Goal: Task Accomplishment & Management: Use online tool/utility

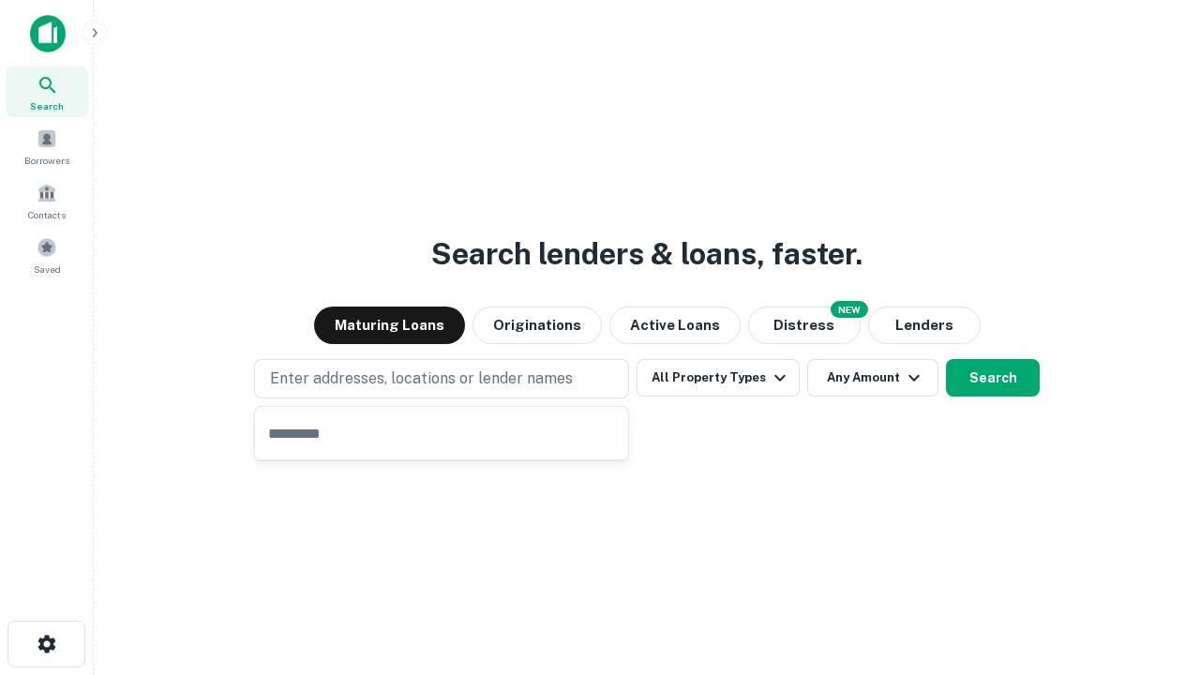
type input "**********"
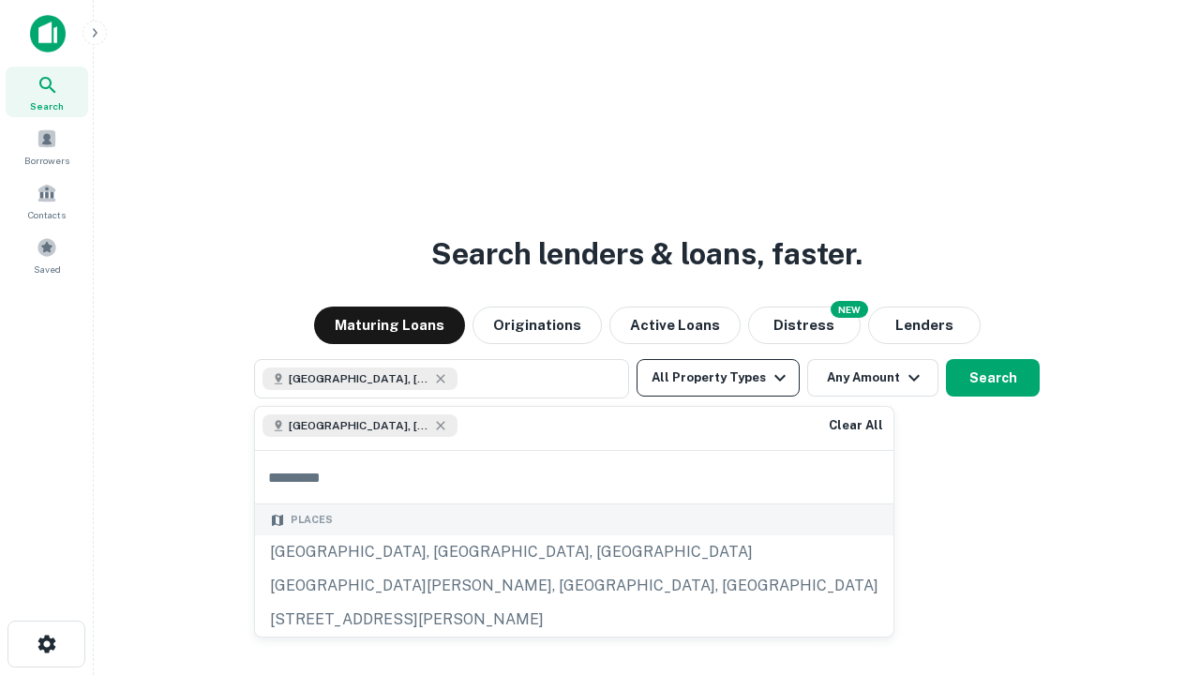
click at [718, 378] on button "All Property Types" at bounding box center [718, 378] width 163 height 38
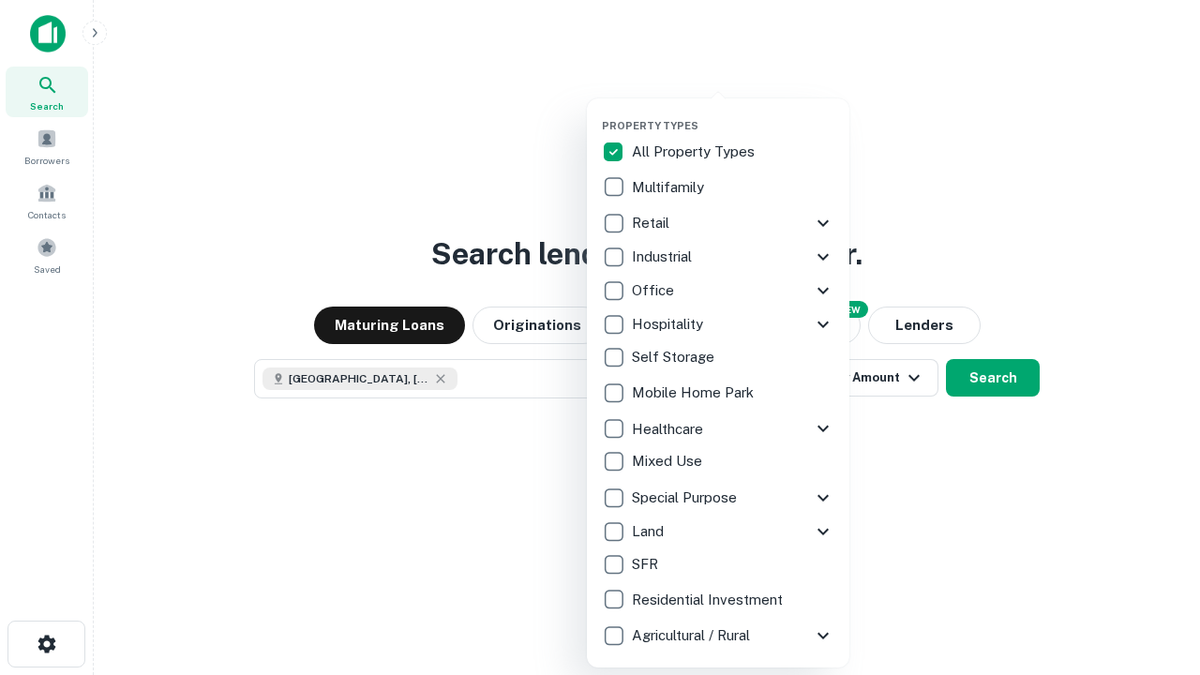
click at [733, 113] on button "button" at bounding box center [733, 113] width 263 height 1
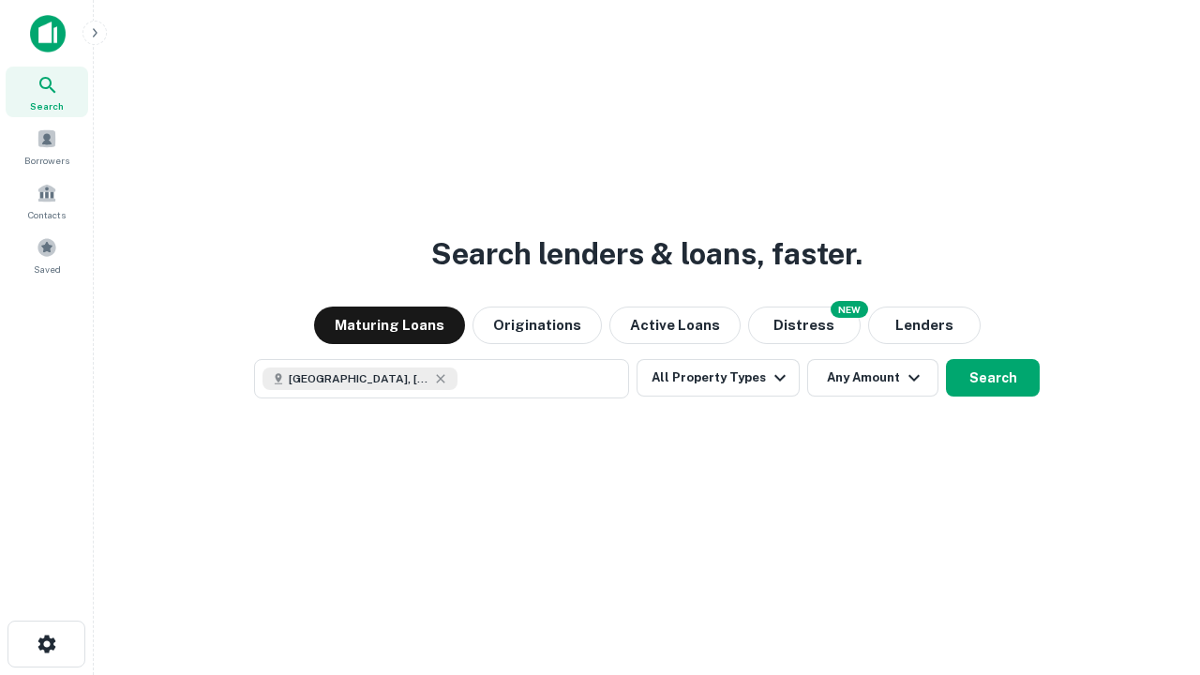
scroll to position [30, 0]
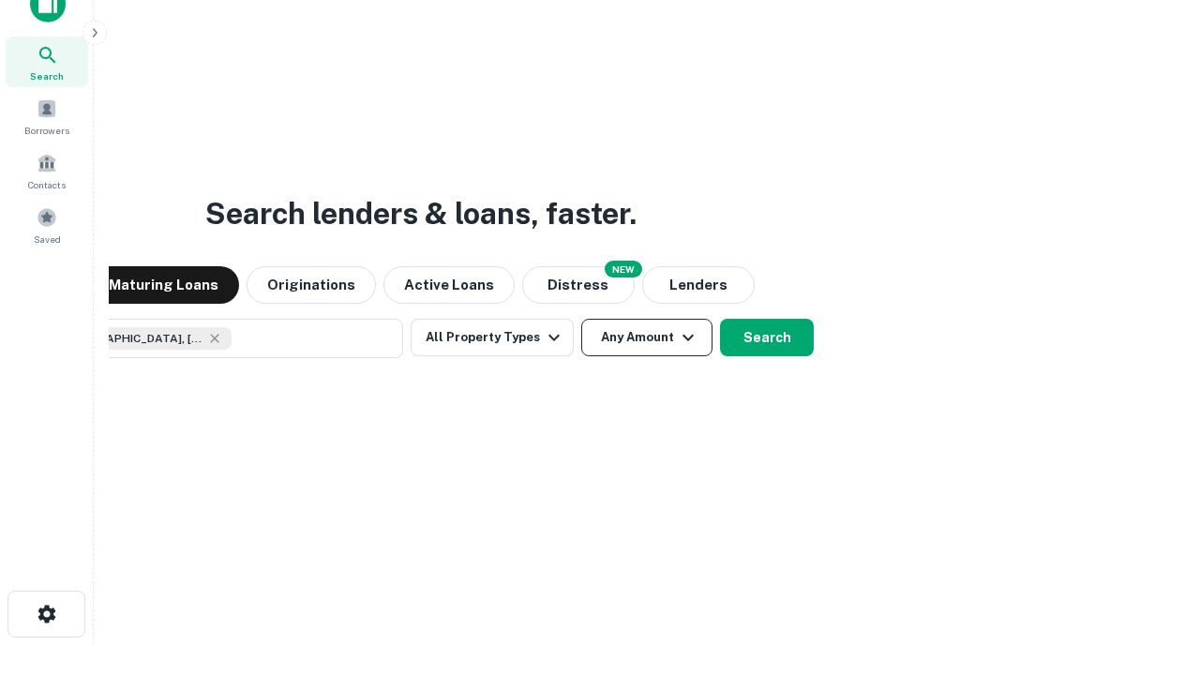
click at [581, 319] on button "Any Amount" at bounding box center [646, 338] width 131 height 38
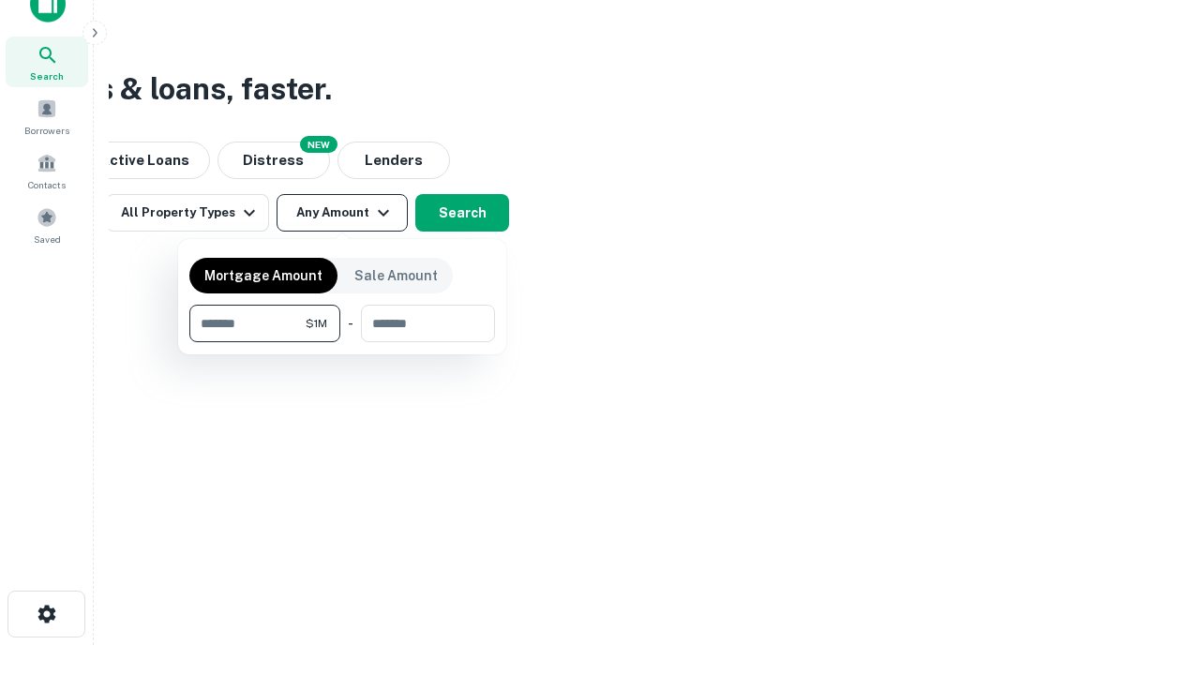
type input "*******"
click at [342, 342] on button "button" at bounding box center [342, 342] width 306 height 1
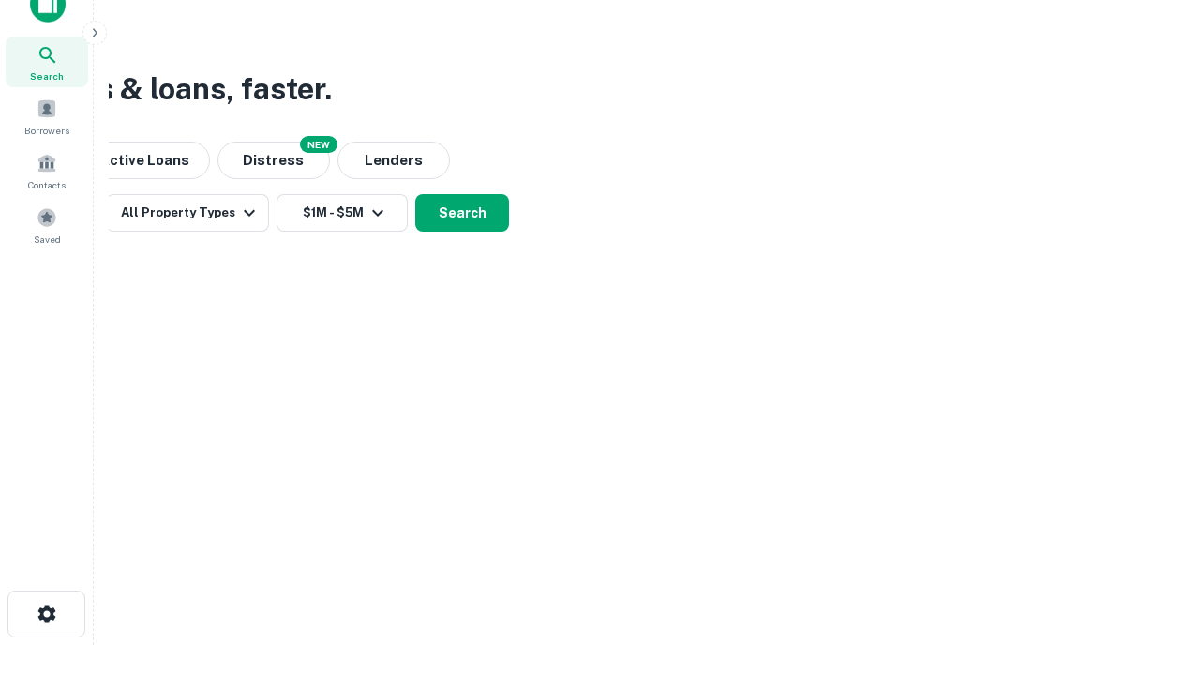
scroll to position [10, 346]
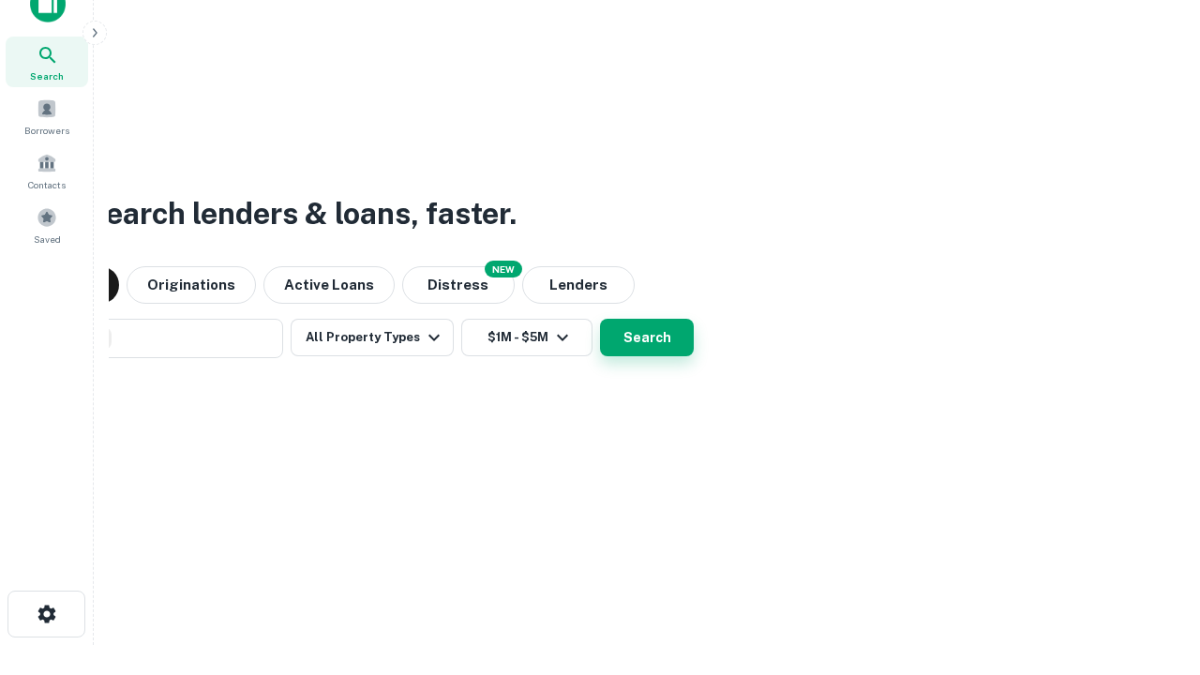
click at [647, 338] on button "Search" at bounding box center [647, 338] width 94 height 38
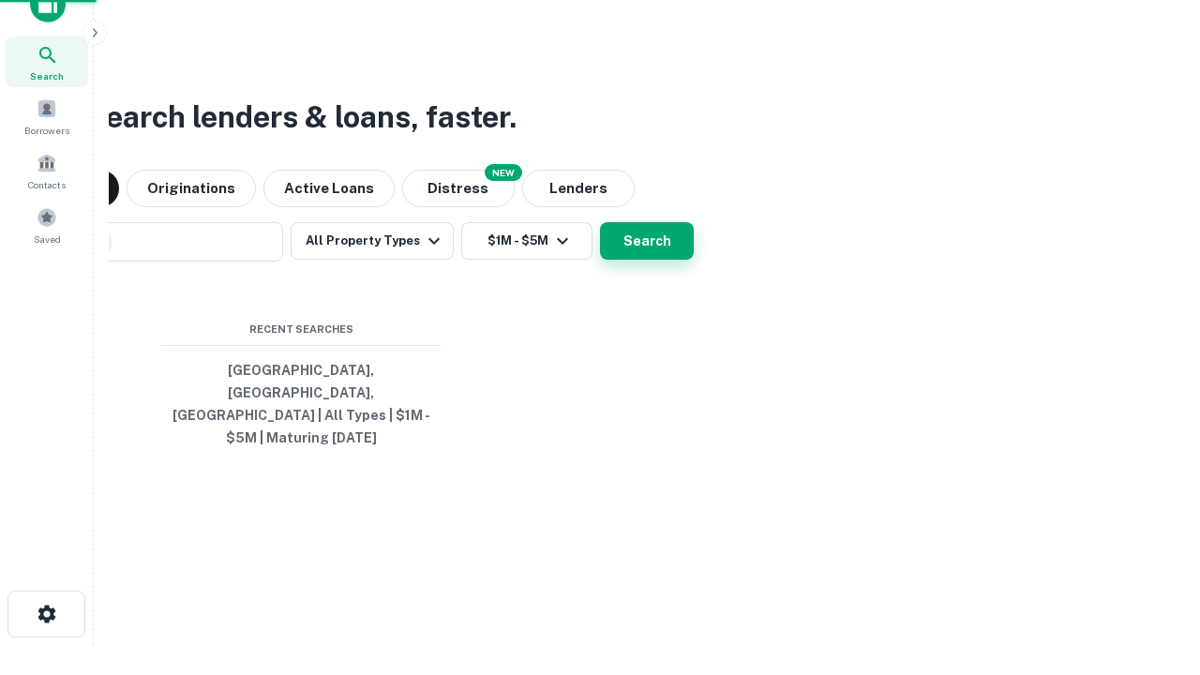
scroll to position [0, 346]
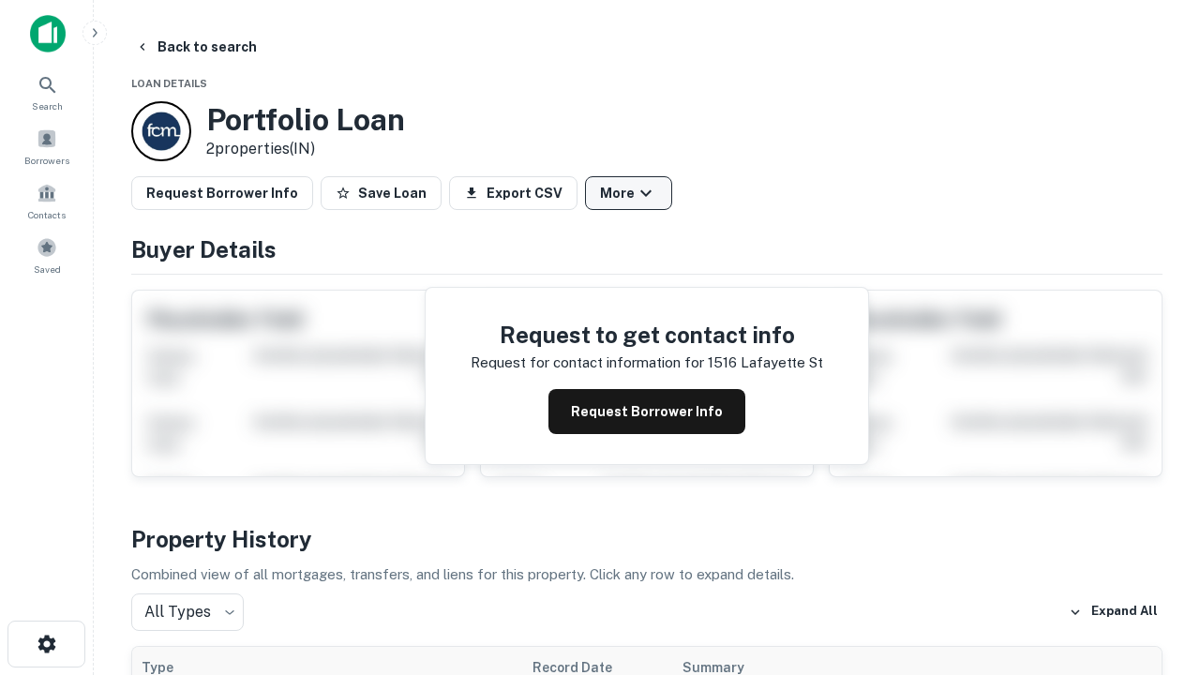
click at [628, 193] on button "More" at bounding box center [628, 193] width 87 height 34
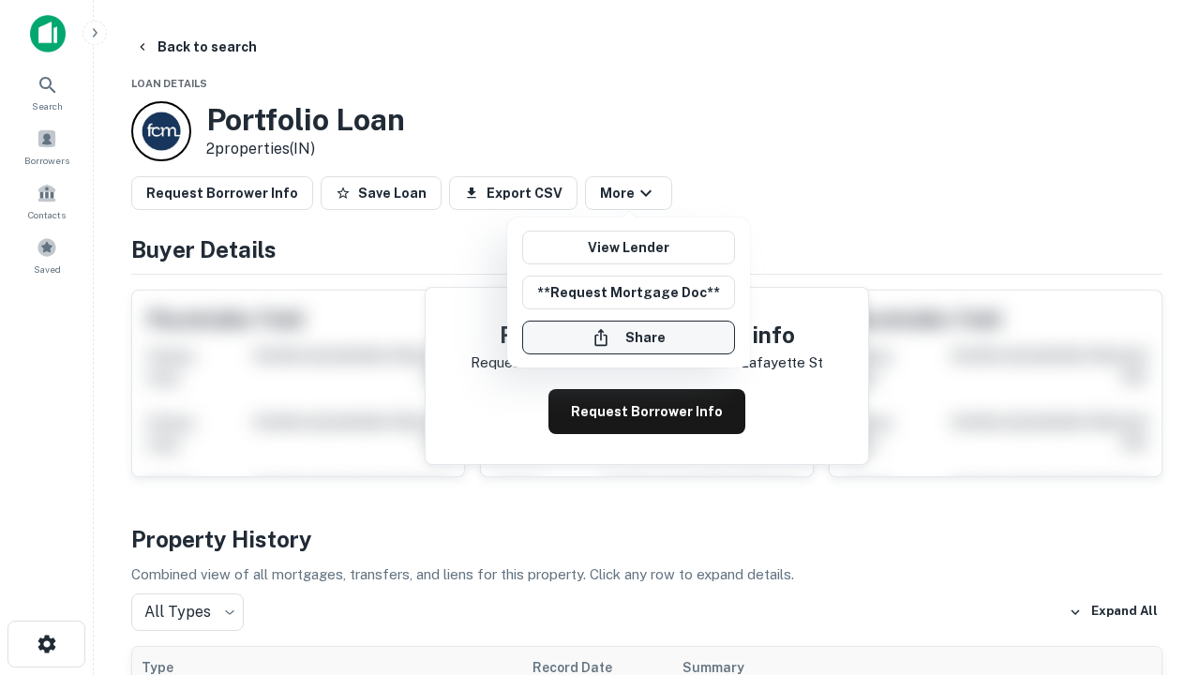
click at [628, 338] on button "Share" at bounding box center [628, 338] width 213 height 34
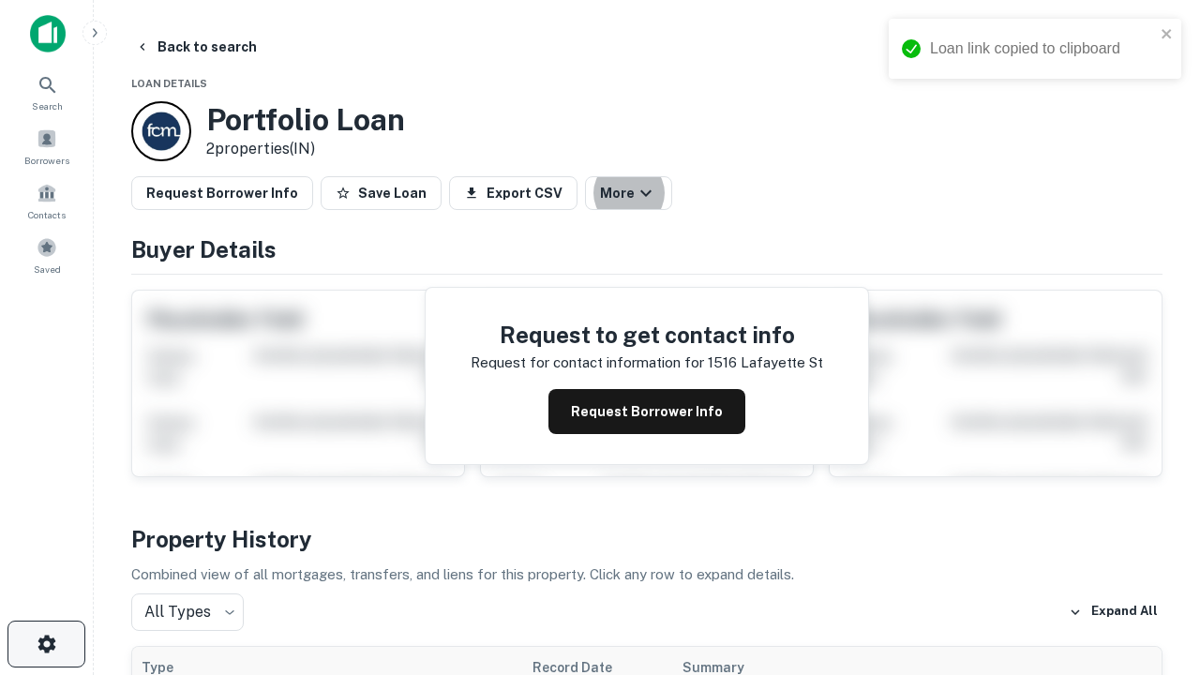
click at [46, 644] on icon "button" at bounding box center [47, 644] width 23 height 23
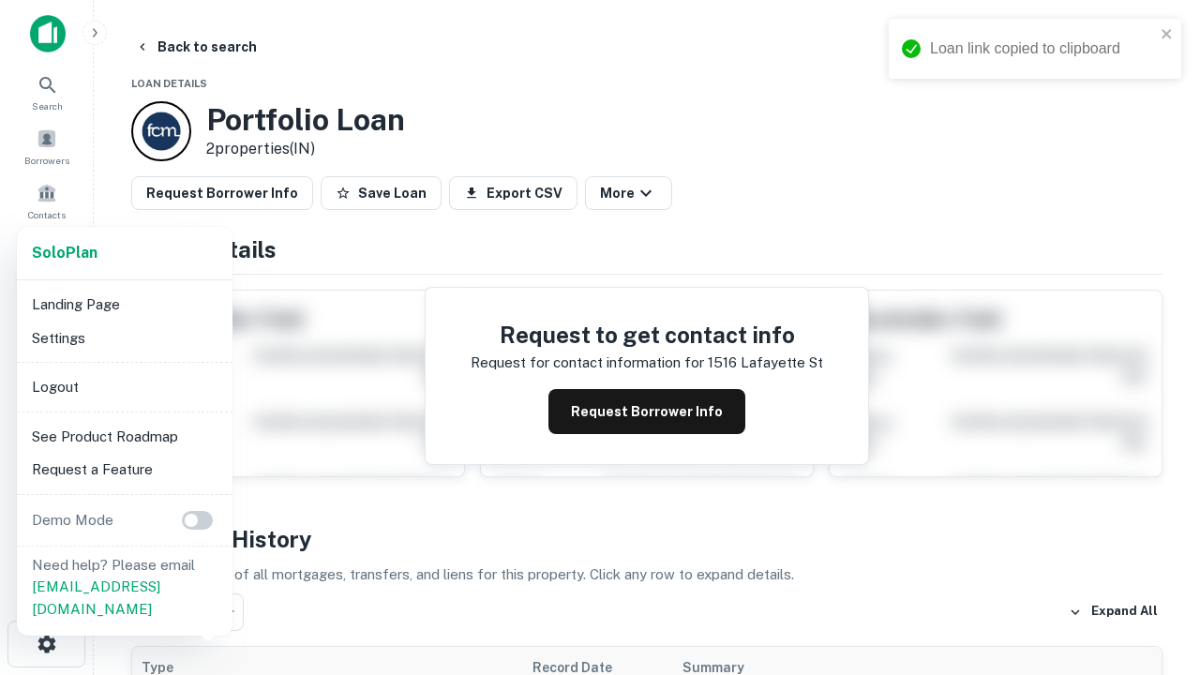
click at [124, 386] on li "Logout" at bounding box center [124, 387] width 201 height 34
